Goal: Task Accomplishment & Management: Use online tool/utility

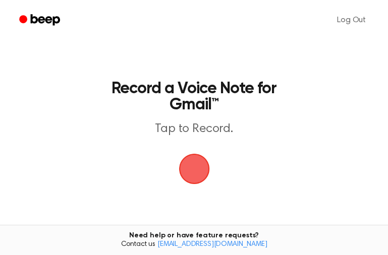
click at [196, 166] on span "button" at bounding box center [194, 169] width 33 height 33
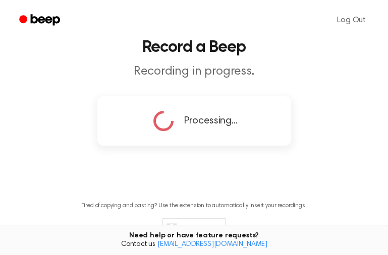
scroll to position [46, 0]
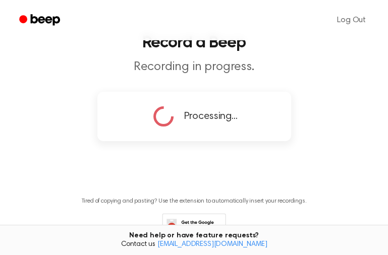
click at [264, 112] on div "Processing..." at bounding box center [193, 116] width 161 height 25
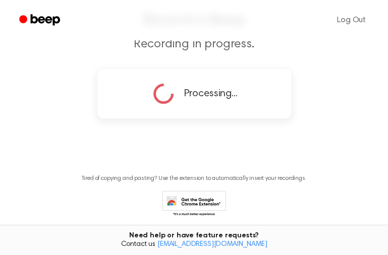
scroll to position [70, 0]
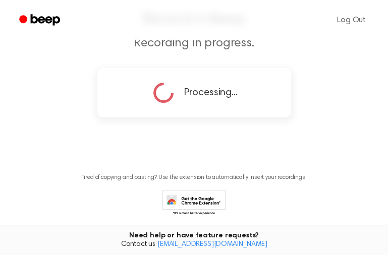
click at [264, 112] on div "Processing..." at bounding box center [194, 92] width 194 height 49
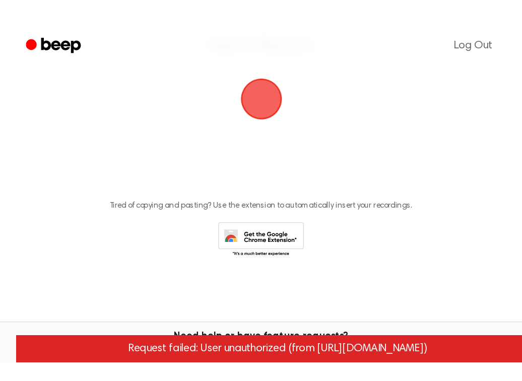
scroll to position [0, 0]
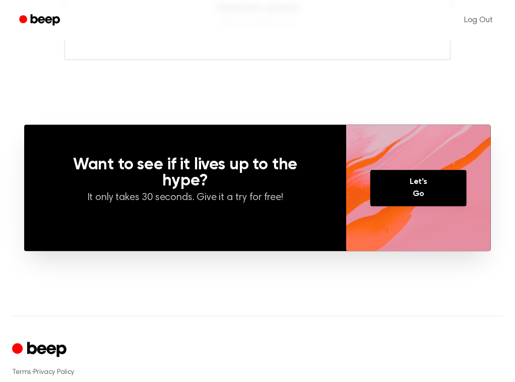
scroll to position [766, 0]
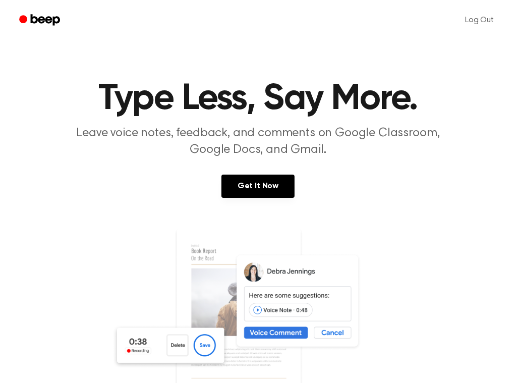
drag, startPoint x: 348, startPoint y: 55, endPoint x: 258, endPoint y: 58, distance: 89.8
drag, startPoint x: 0, startPoint y: 0, endPoint x: 177, endPoint y: 353, distance: 394.5
click at [177, 353] on img at bounding box center [258, 325] width 292 height 194
